Goal: Task Accomplishment & Management: Manage account settings

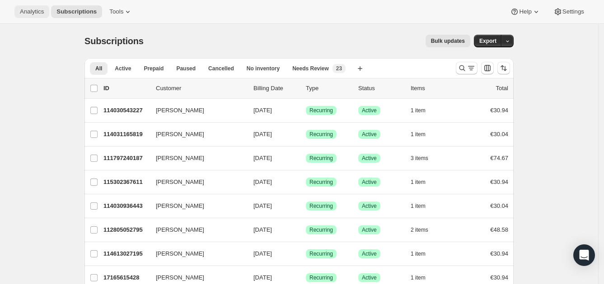
click at [22, 12] on span "Analytics" at bounding box center [32, 11] width 24 height 7
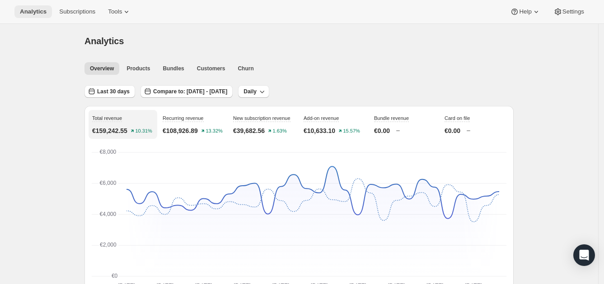
click at [22, 11] on span "Analytics" at bounding box center [33, 11] width 27 height 7
click at [91, 19] on div "Analytics Subscriptions Tools Help Settings" at bounding box center [302, 12] width 604 height 24
click at [78, 8] on span "Subscriptions" at bounding box center [77, 11] width 36 height 7
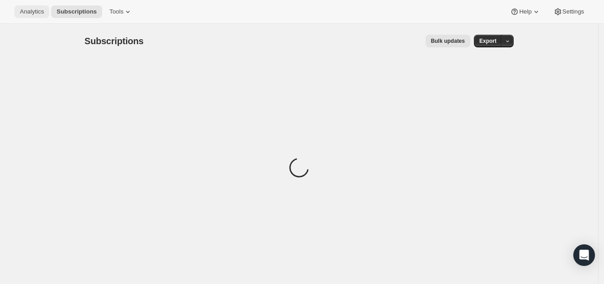
click at [33, 10] on span "Analytics" at bounding box center [32, 11] width 24 height 7
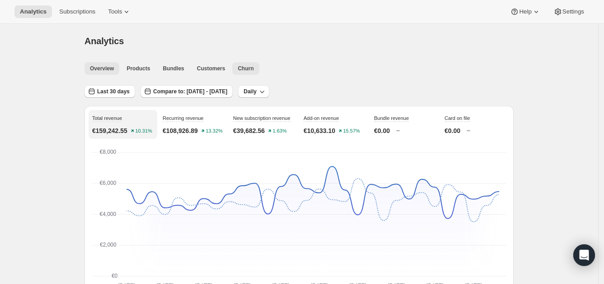
click at [242, 71] on span "Churn" at bounding box center [246, 68] width 16 height 7
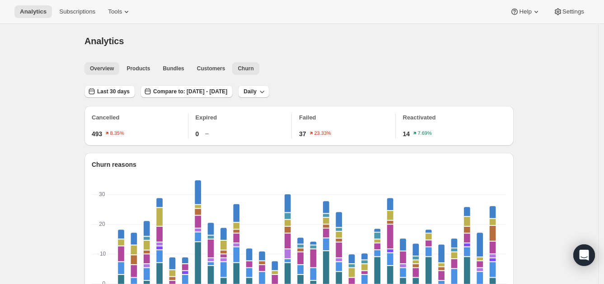
click at [111, 69] on span "Overview" at bounding box center [102, 68] width 24 height 7
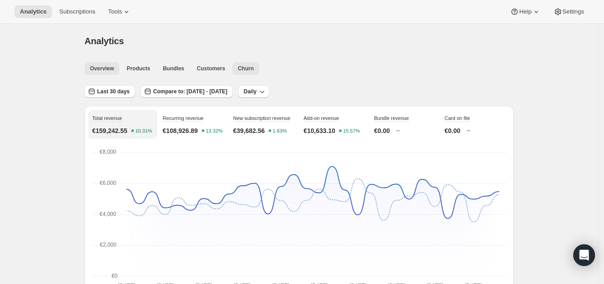
click at [239, 65] on span "Churn" at bounding box center [246, 68] width 16 height 7
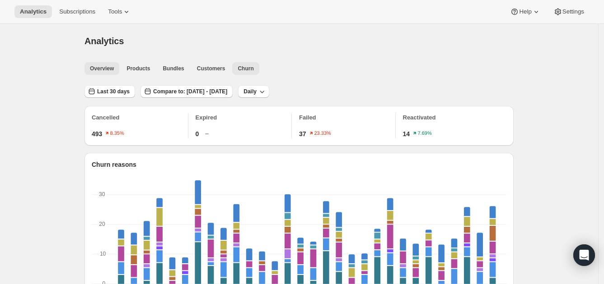
click at [108, 67] on span "Overview" at bounding box center [102, 68] width 24 height 7
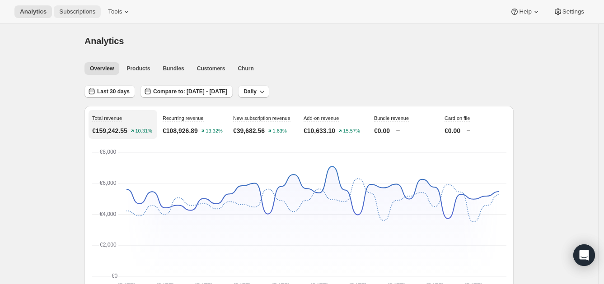
click at [83, 10] on span "Subscriptions" at bounding box center [77, 11] width 36 height 7
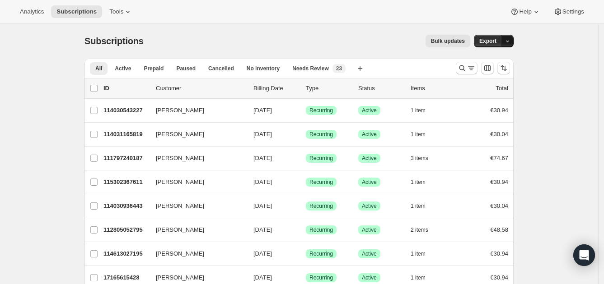
click at [510, 38] on icon "button" at bounding box center [507, 41] width 6 height 6
click at [484, 61] on span "Subscription data" at bounding box center [461, 59] width 45 height 7
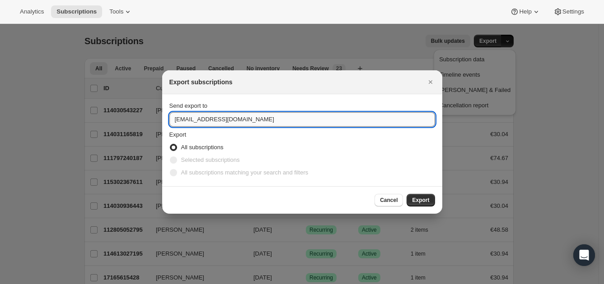
click at [188, 120] on input "hello@fabuwellness.com" at bounding box center [302, 119] width 266 height 14
drag, startPoint x: 188, startPoint y: 120, endPoint x: 145, endPoint y: 130, distance: 43.6
type input "feargal.hoey@fabuwellness.com"
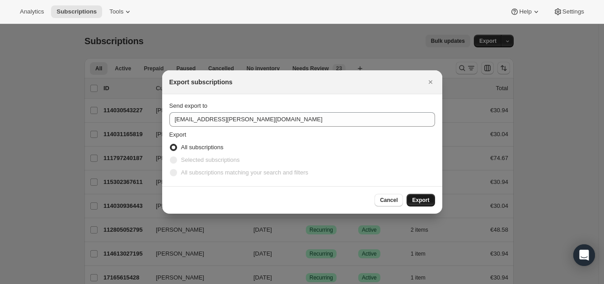
click at [429, 200] on span "Export" at bounding box center [420, 200] width 17 height 7
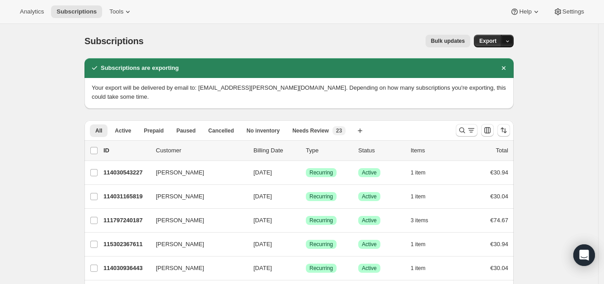
click at [509, 41] on icon "button" at bounding box center [507, 42] width 3 height 2
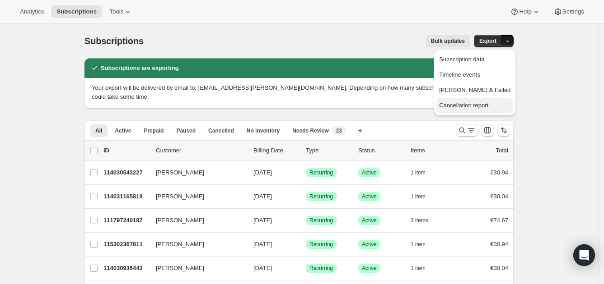
click at [488, 106] on span "Cancellation report" at bounding box center [463, 105] width 49 height 7
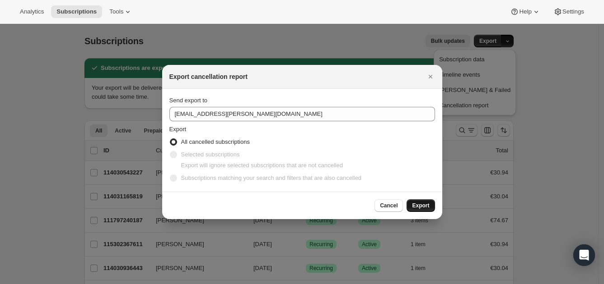
click at [427, 204] on span "Export" at bounding box center [420, 205] width 17 height 7
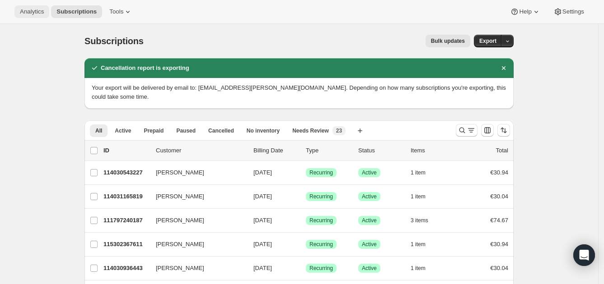
click at [29, 13] on span "Analytics" at bounding box center [32, 11] width 24 height 7
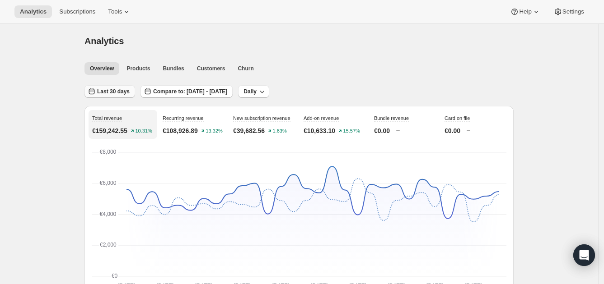
click at [107, 91] on span "Last 30 days" at bounding box center [113, 91] width 33 height 7
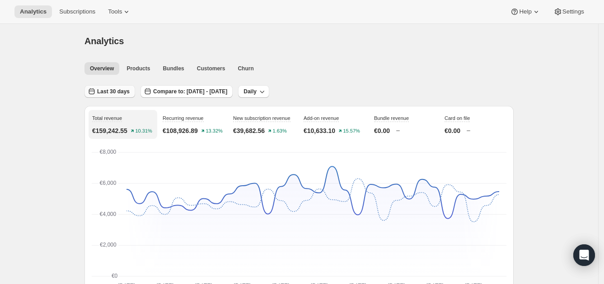
click at [108, 91] on span "Last 30 days" at bounding box center [113, 91] width 33 height 7
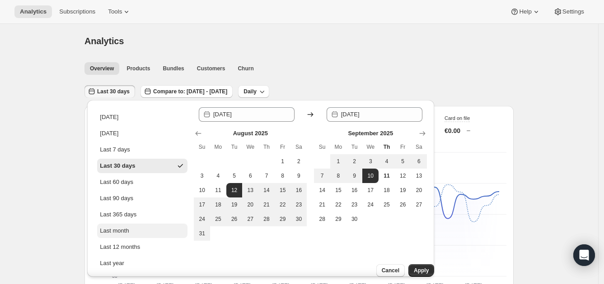
click at [122, 231] on div "Last month" at bounding box center [114, 231] width 29 height 9
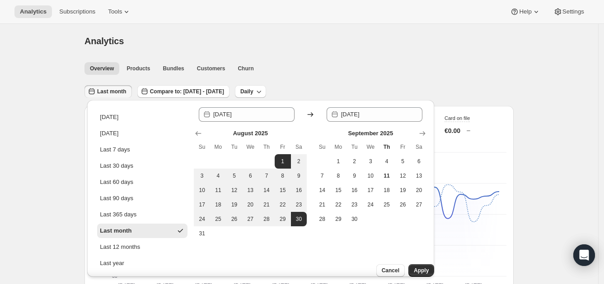
type input "2025-08-01"
type input "[DATE]"
click at [418, 267] on span "Apply" at bounding box center [421, 270] width 15 height 7
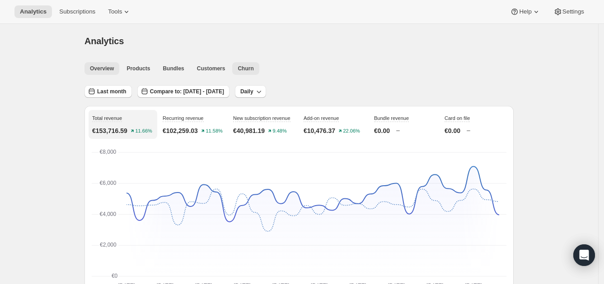
click at [243, 64] on button "Churn" at bounding box center [245, 68] width 27 height 13
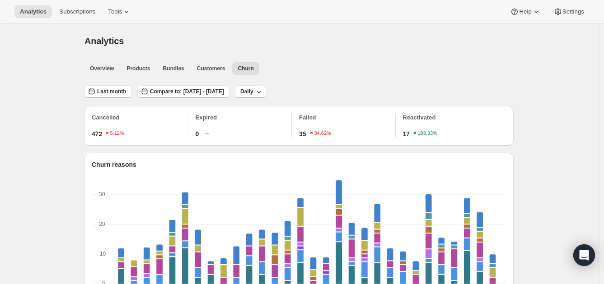
click at [205, 66] on span "Customers" at bounding box center [211, 68] width 28 height 7
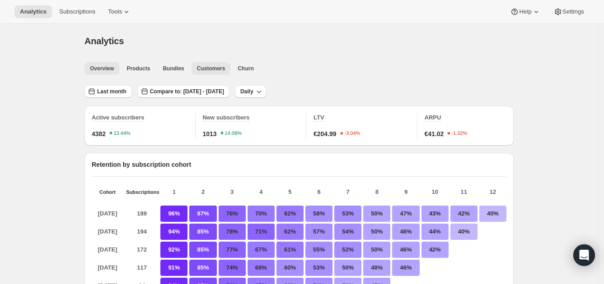
click at [104, 69] on span "Overview" at bounding box center [102, 68] width 24 height 7
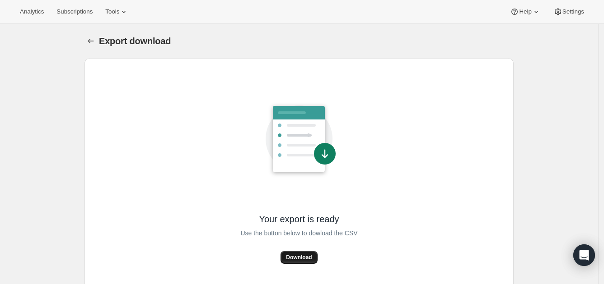
click at [308, 254] on span "Download" at bounding box center [299, 257] width 26 height 7
click at [27, 78] on div "Export download. This page is ready Export download Your export is ready Use th…" at bounding box center [299, 166] width 598 height 284
click at [309, 257] on span "Download" at bounding box center [299, 257] width 26 height 7
click at [28, 11] on span "Analytics" at bounding box center [32, 11] width 24 height 7
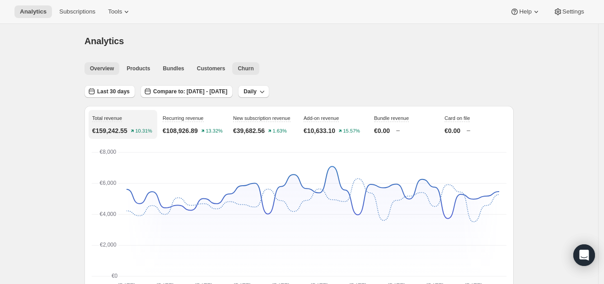
click at [244, 67] on span "Churn" at bounding box center [246, 68] width 16 height 7
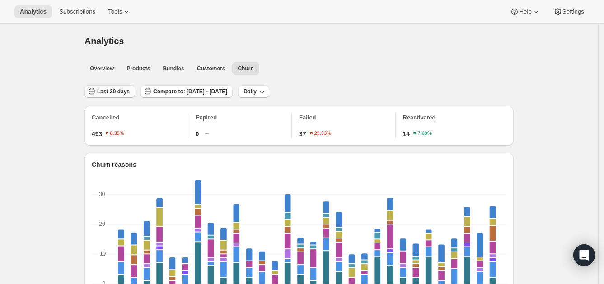
click at [111, 93] on span "Last 30 days" at bounding box center [113, 91] width 33 height 7
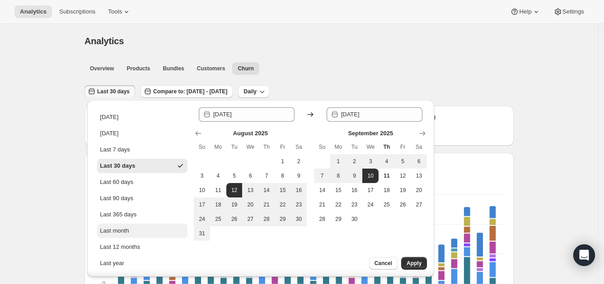
click at [137, 228] on button "Last month" at bounding box center [142, 231] width 90 height 14
type input "2025-08-01"
type input "[DATE]"
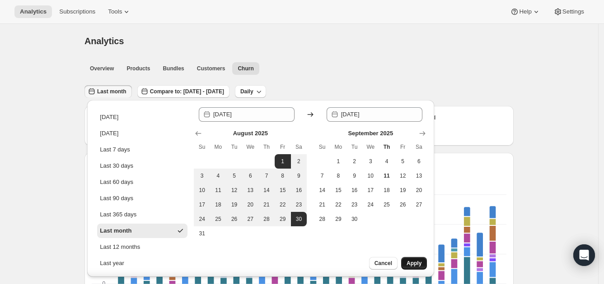
click at [412, 263] on span "Apply" at bounding box center [413, 263] width 15 height 7
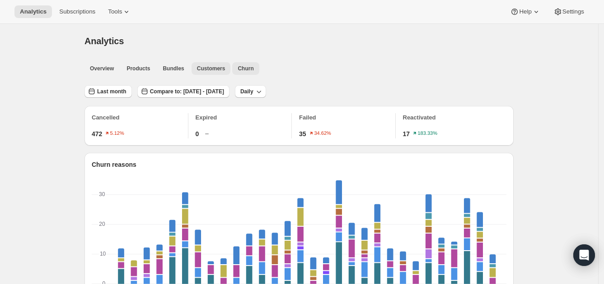
click at [208, 70] on span "Customers" at bounding box center [211, 68] width 28 height 7
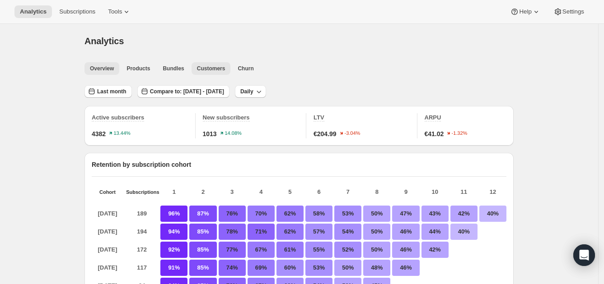
click at [111, 67] on span "Overview" at bounding box center [102, 68] width 24 height 7
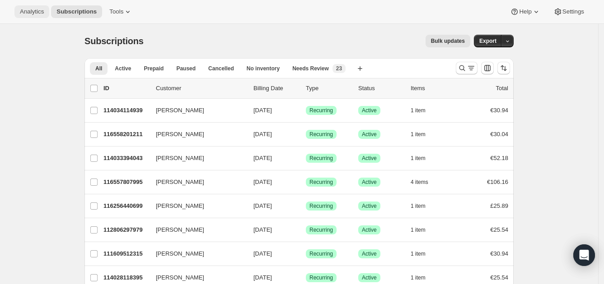
click at [38, 14] on span "Analytics" at bounding box center [32, 11] width 24 height 7
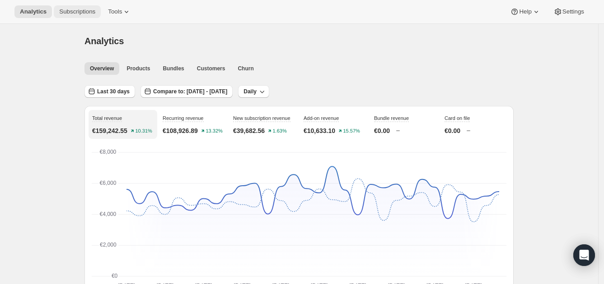
click at [92, 9] on span "Subscriptions" at bounding box center [77, 11] width 36 height 7
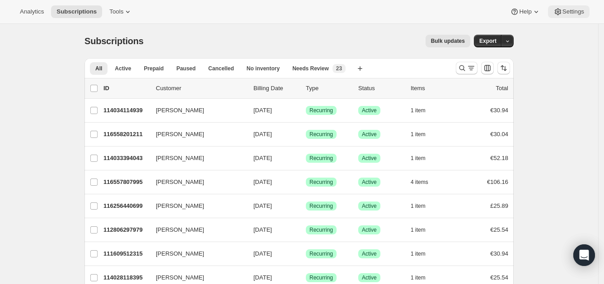
click at [578, 10] on span "Settings" at bounding box center [573, 11] width 22 height 7
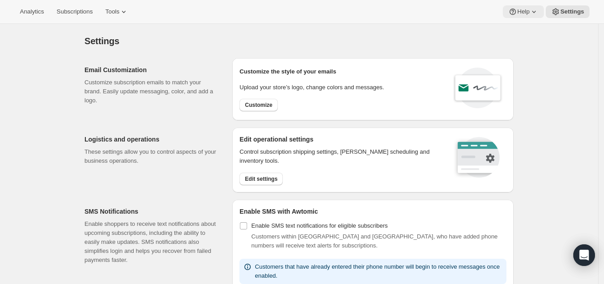
click at [536, 11] on icon at bounding box center [533, 11] width 9 height 9
click at [122, 13] on icon at bounding box center [124, 12] width 4 height 2
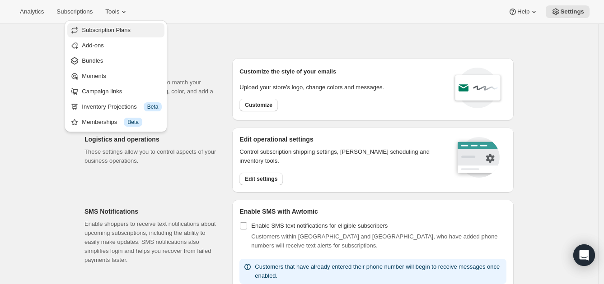
click at [140, 28] on span "Subscription Plans" at bounding box center [122, 30] width 80 height 9
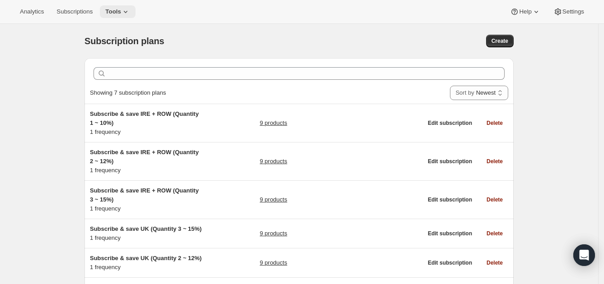
click at [123, 9] on icon at bounding box center [125, 11] width 9 height 9
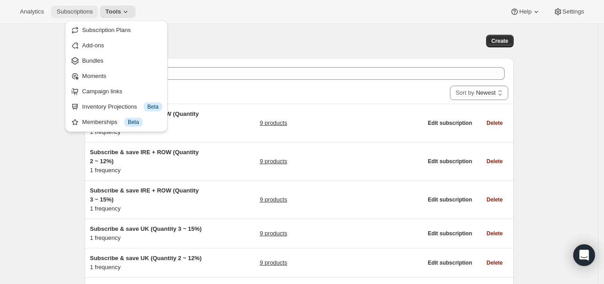
click at [65, 8] on span "Subscriptions" at bounding box center [74, 11] width 36 height 7
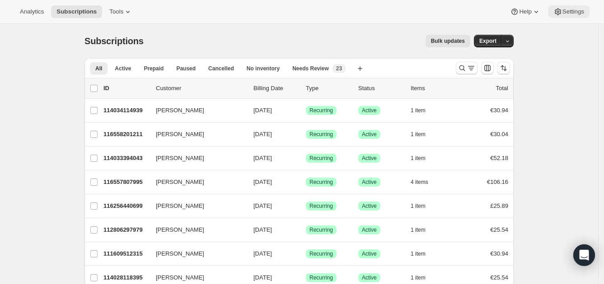
click at [579, 7] on button "Settings" at bounding box center [569, 11] width 42 height 13
